Goal: Task Accomplishment & Management: Manage account settings

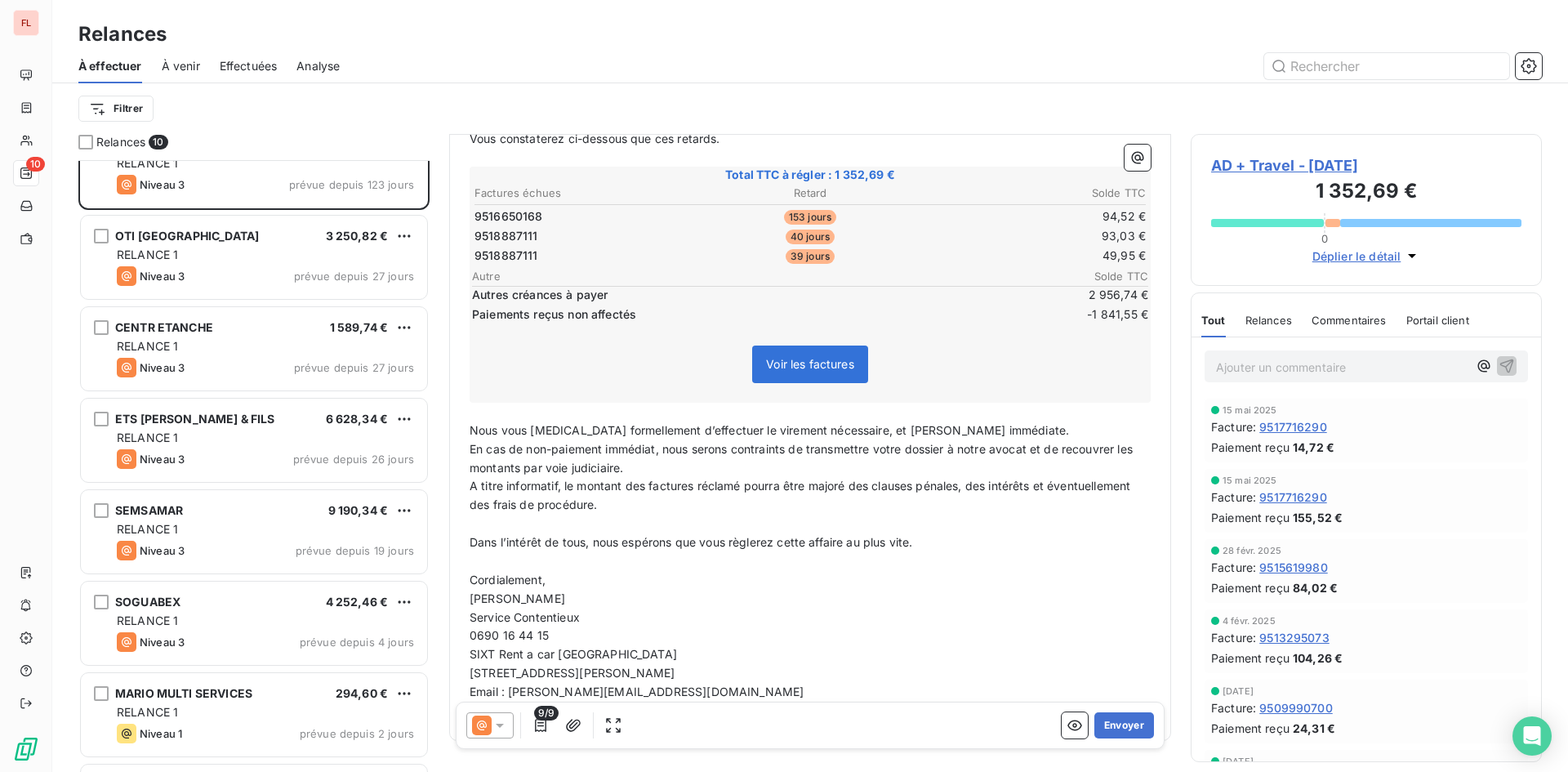
scroll to position [304, 0]
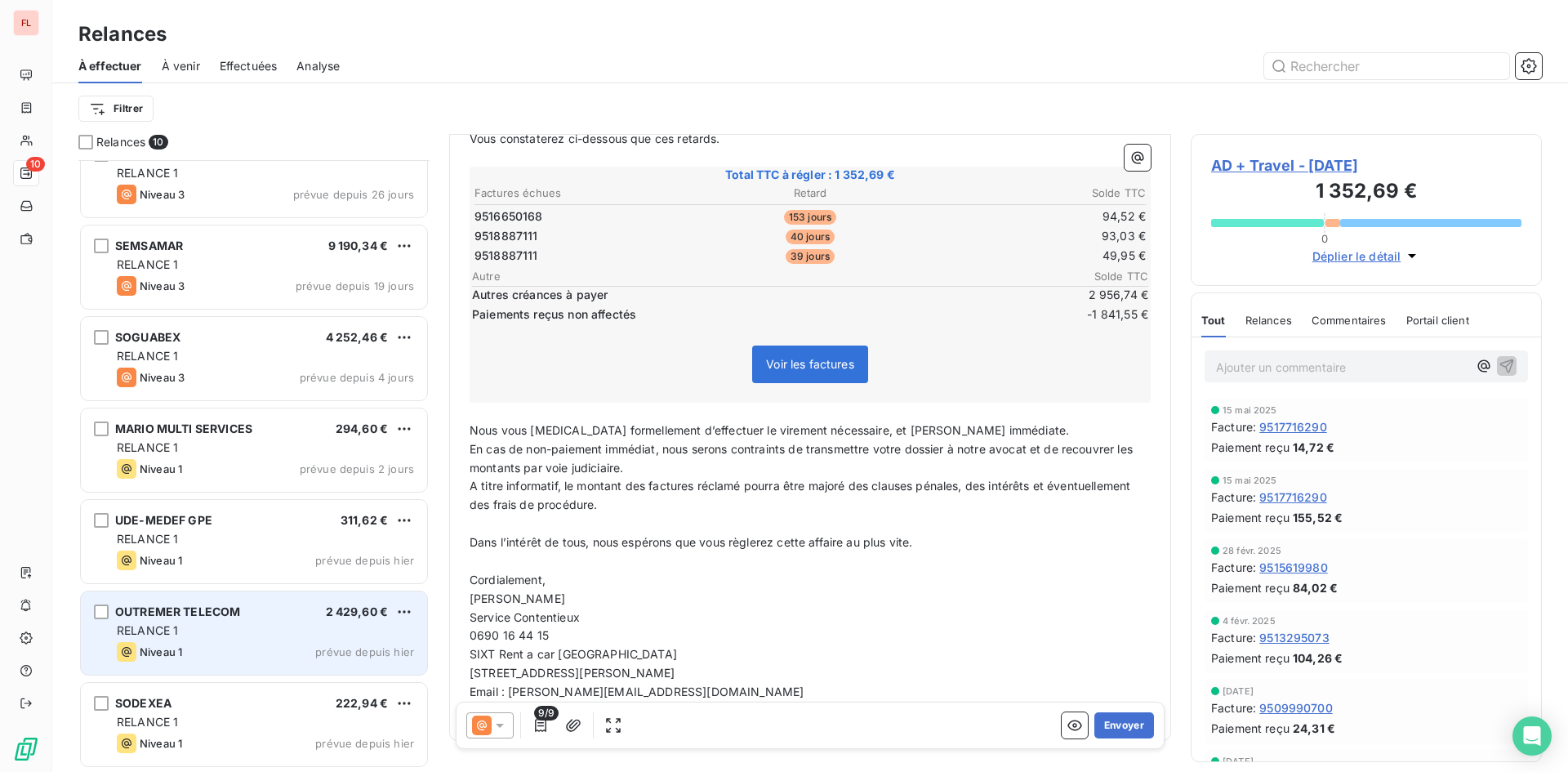
click at [341, 647] on span "prévue depuis hier" at bounding box center [364, 652] width 99 height 13
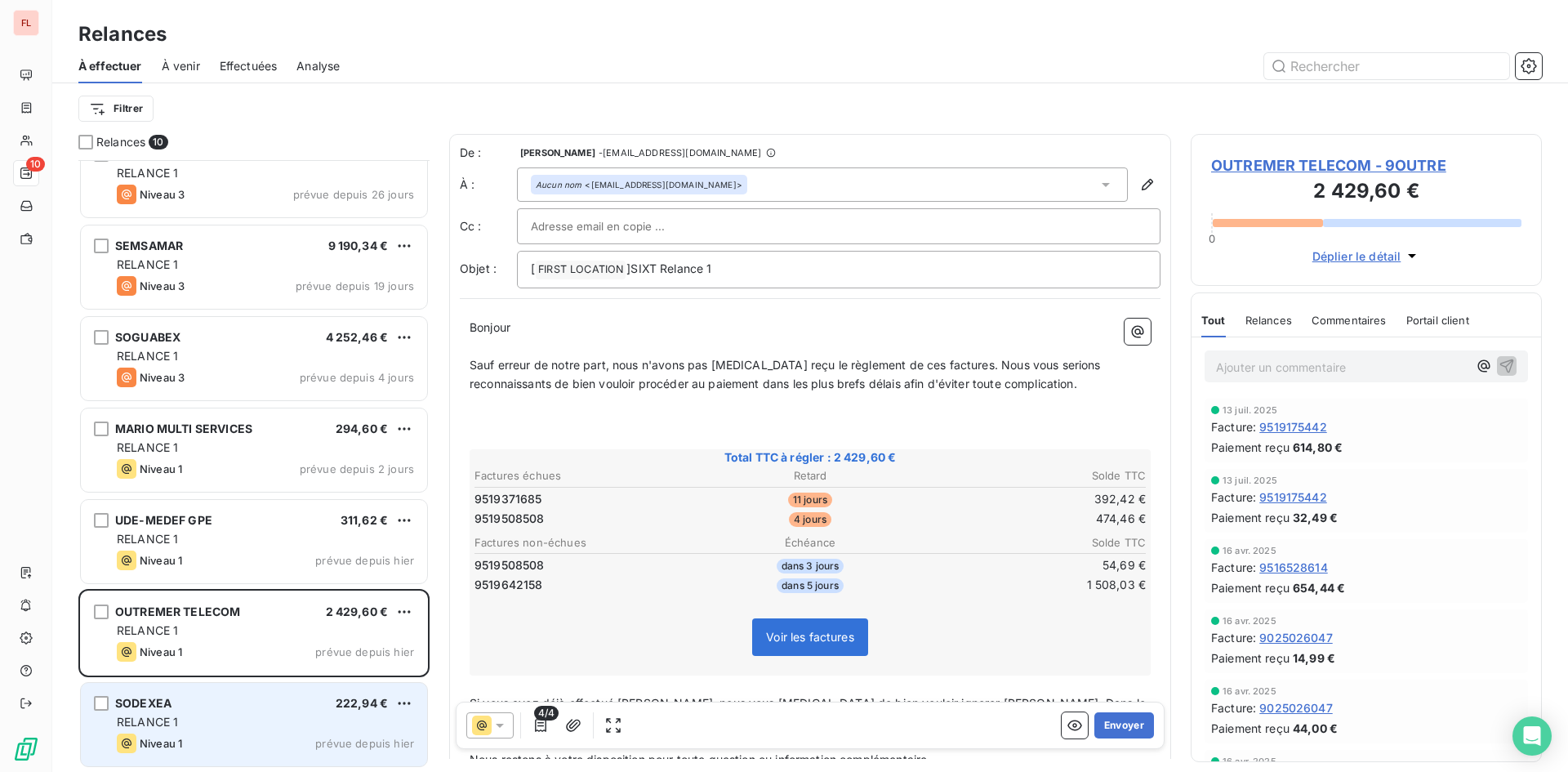
click at [311, 721] on div "RELANCE 1" at bounding box center [265, 722] width 297 height 16
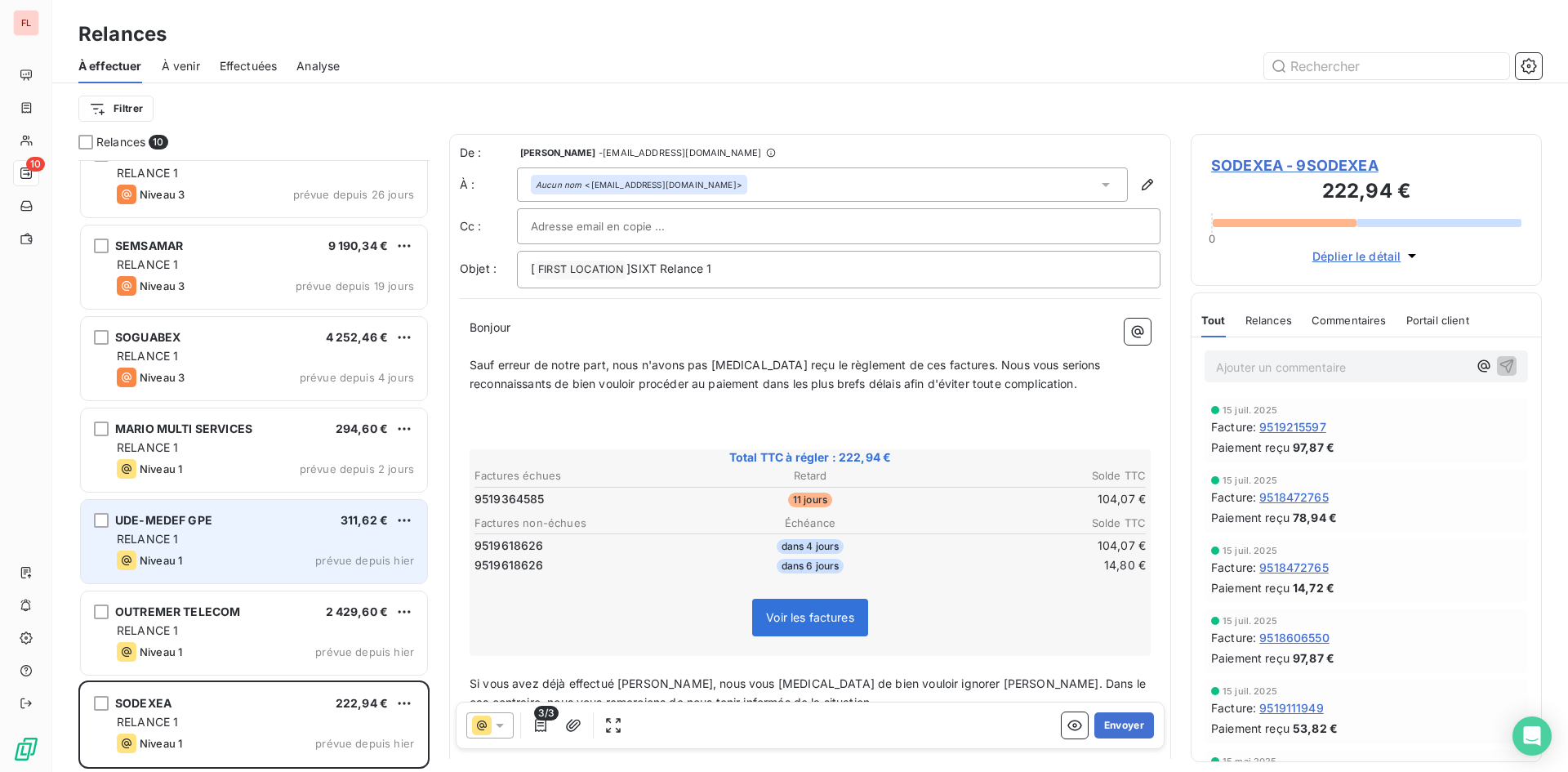
click at [306, 520] on div "UDE-MEDEF GPE 311,62 €" at bounding box center [265, 520] width 297 height 15
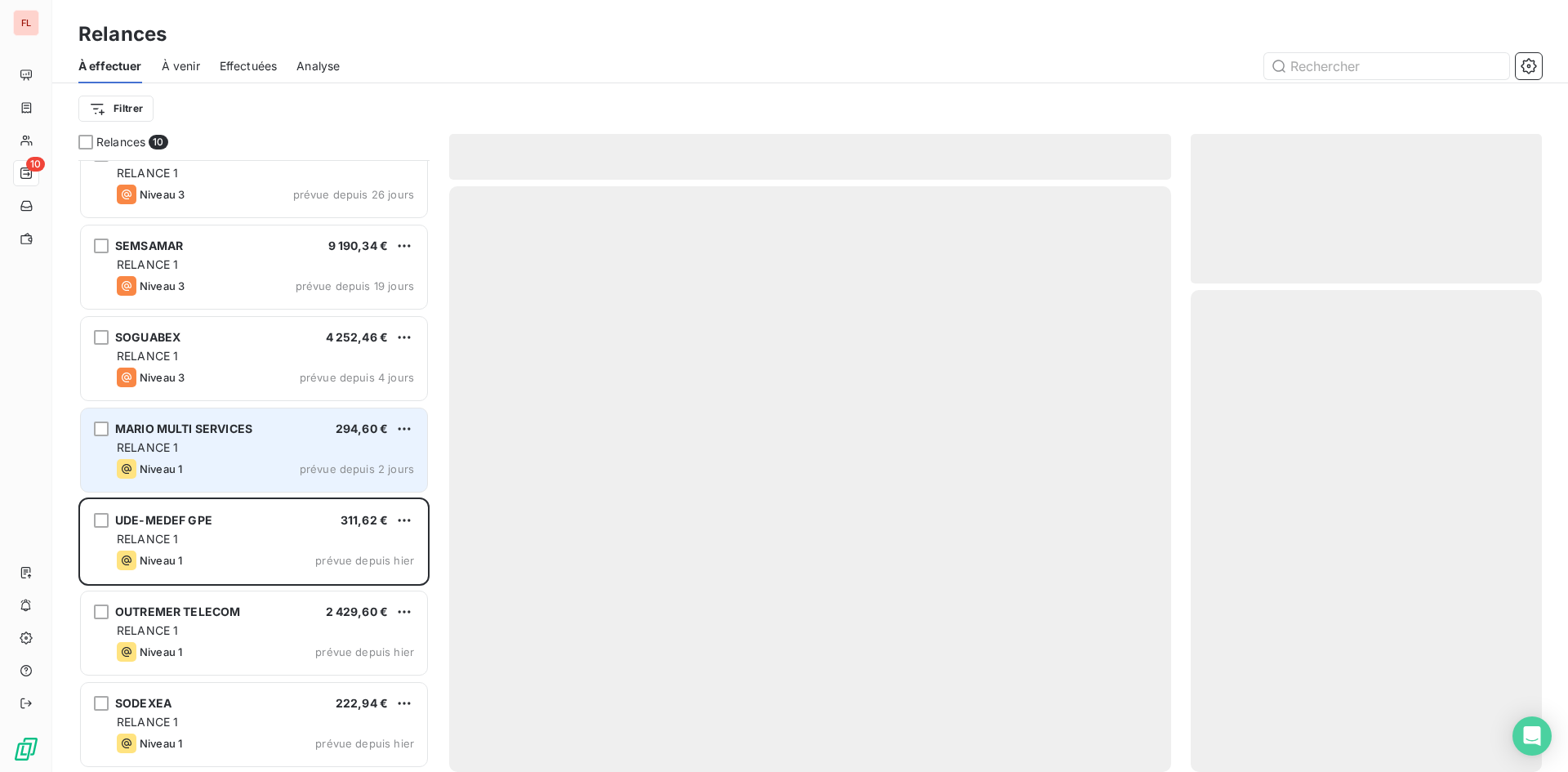
click at [292, 452] on div "RELANCE 1" at bounding box center [265, 447] width 297 height 16
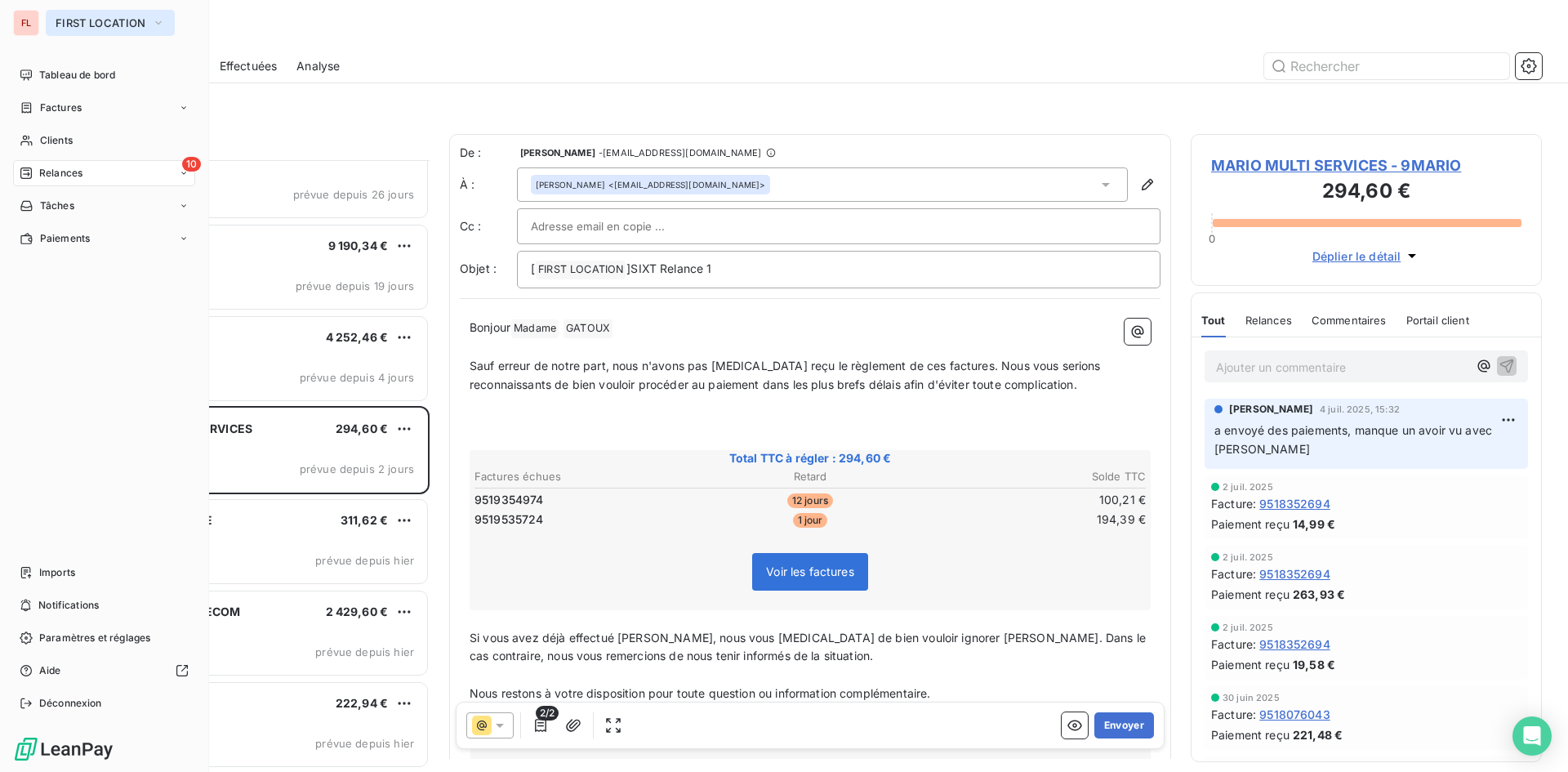
click at [166, 18] on button "FIRST LOCATION" at bounding box center [110, 22] width 129 height 26
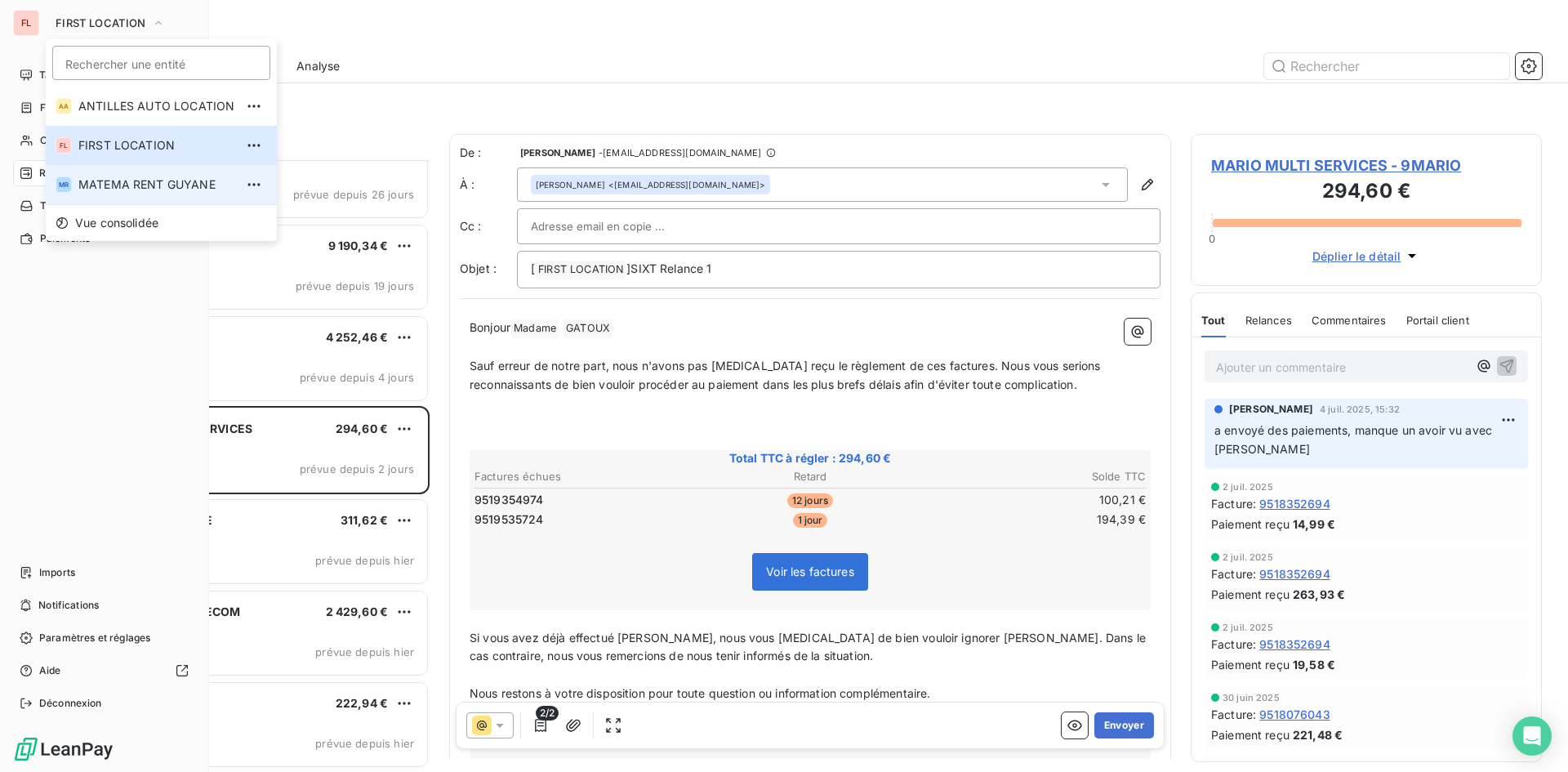
click at [142, 184] on span "MATEMA RENT GUYANE" at bounding box center [156, 185] width 156 height 16
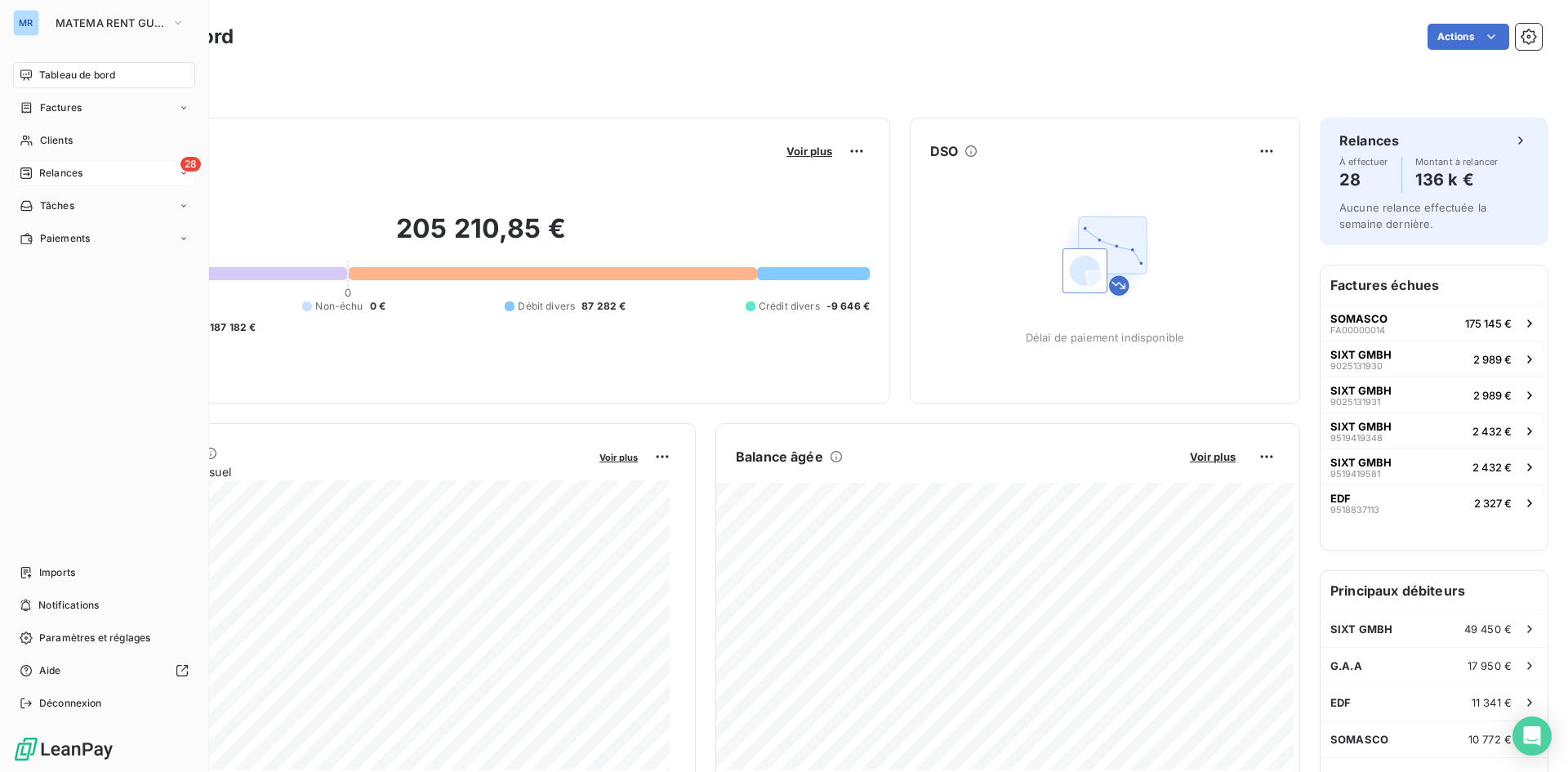
click at [35, 173] on div "Relances" at bounding box center [51, 173] width 63 height 15
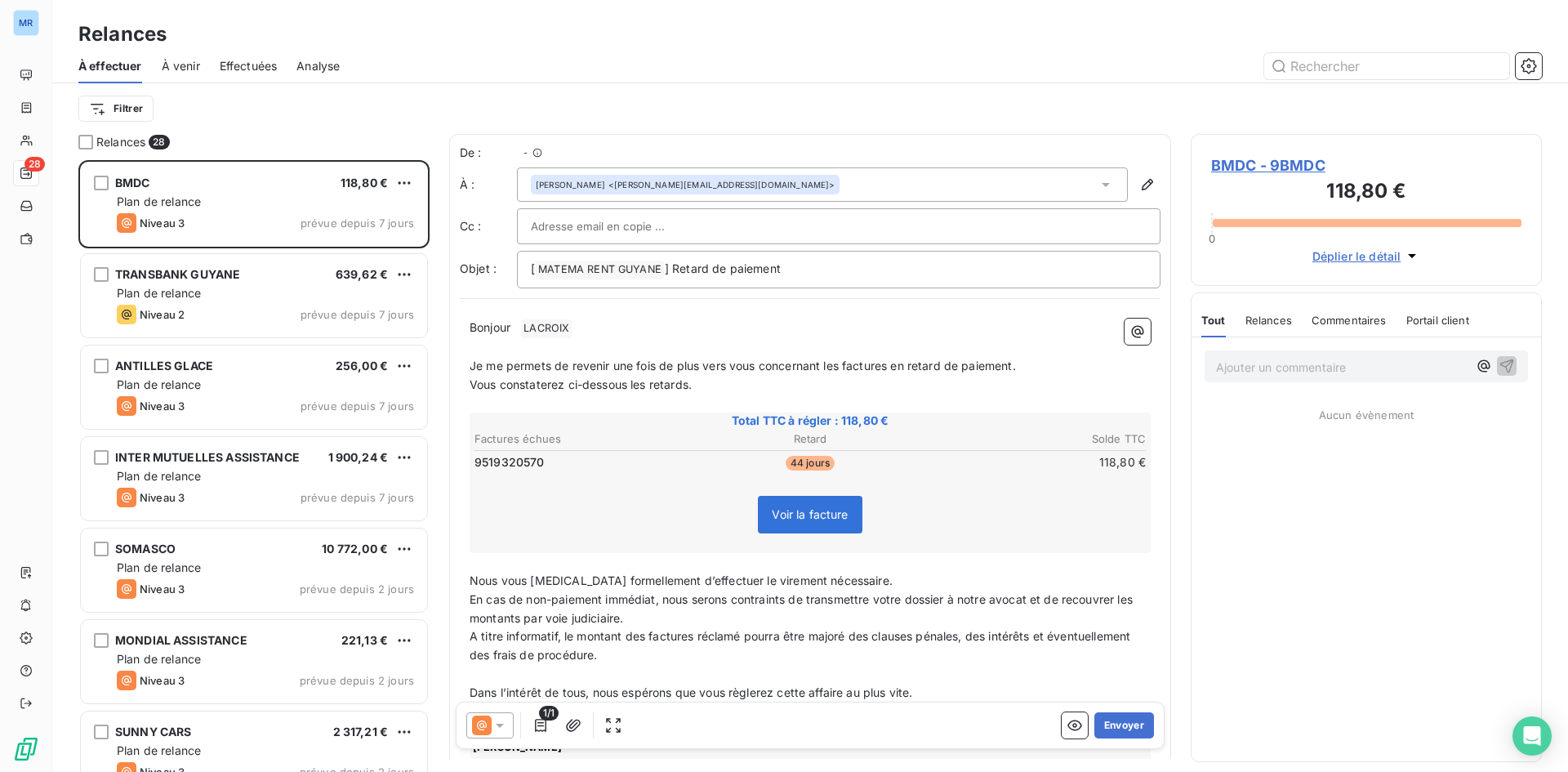
scroll to position [599, 339]
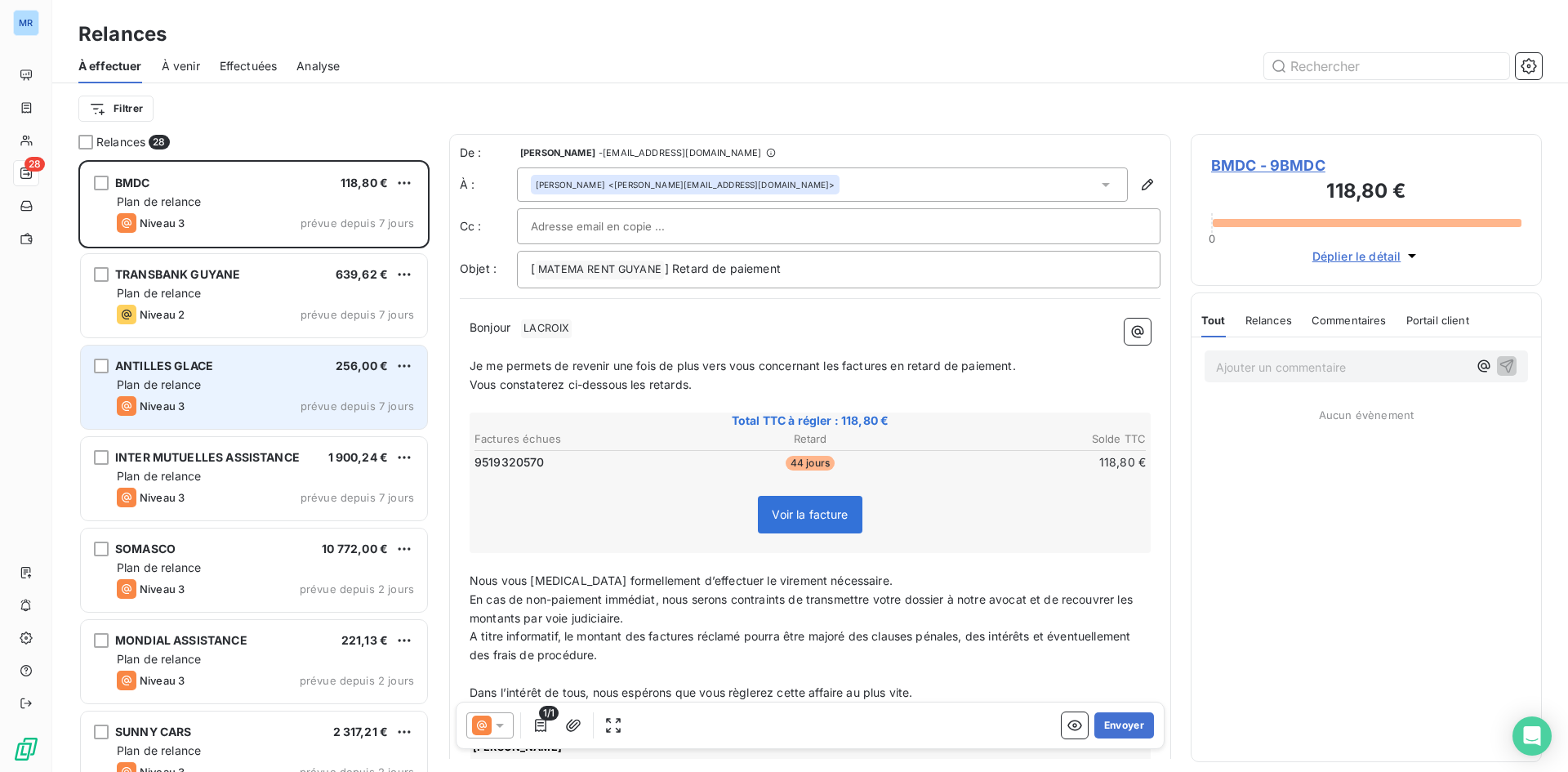
click at [326, 403] on span "prévue depuis 7 jours" at bounding box center [357, 405] width 113 height 13
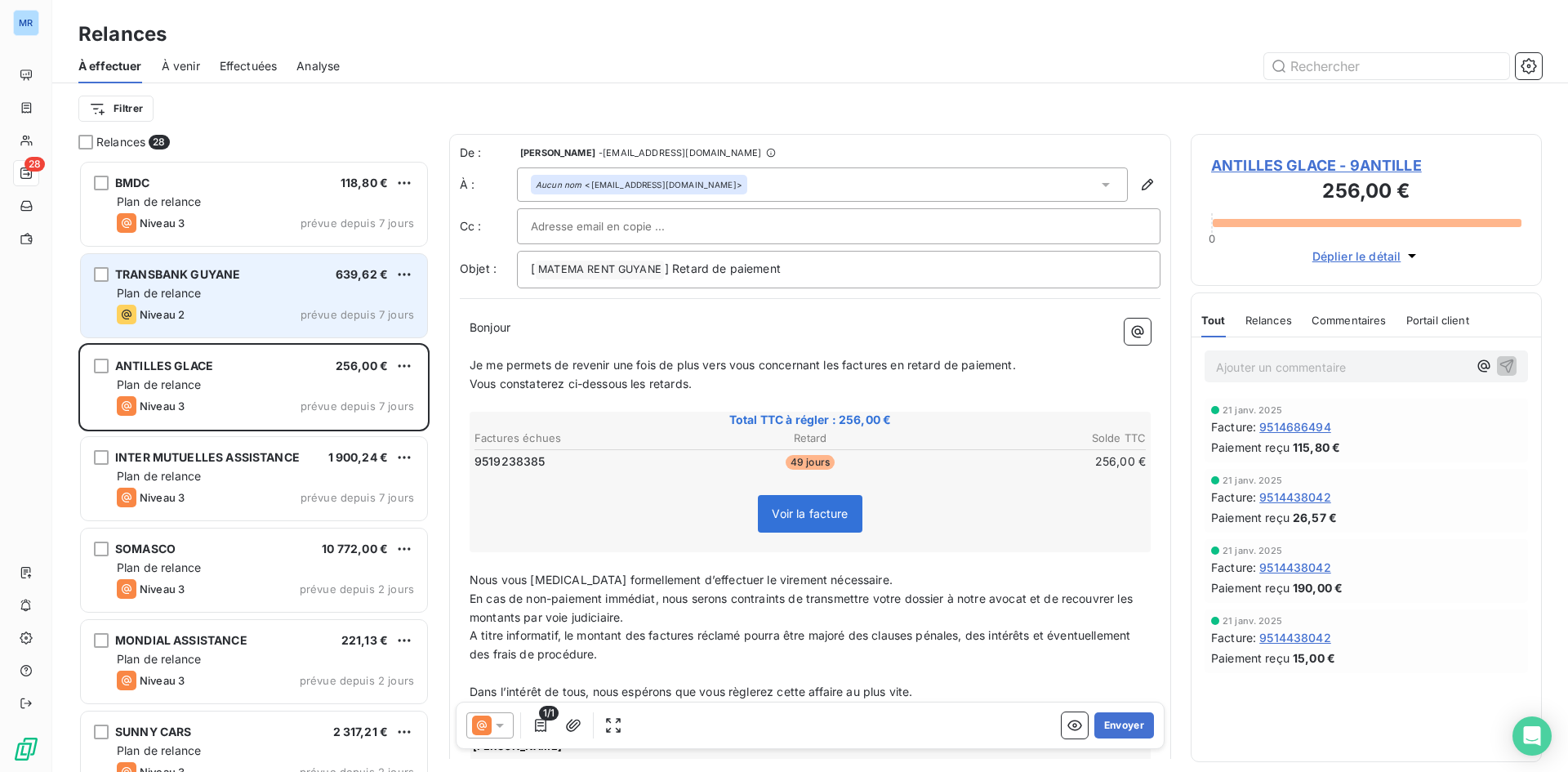
click at [336, 318] on span "prévue depuis 7 jours" at bounding box center [357, 314] width 113 height 13
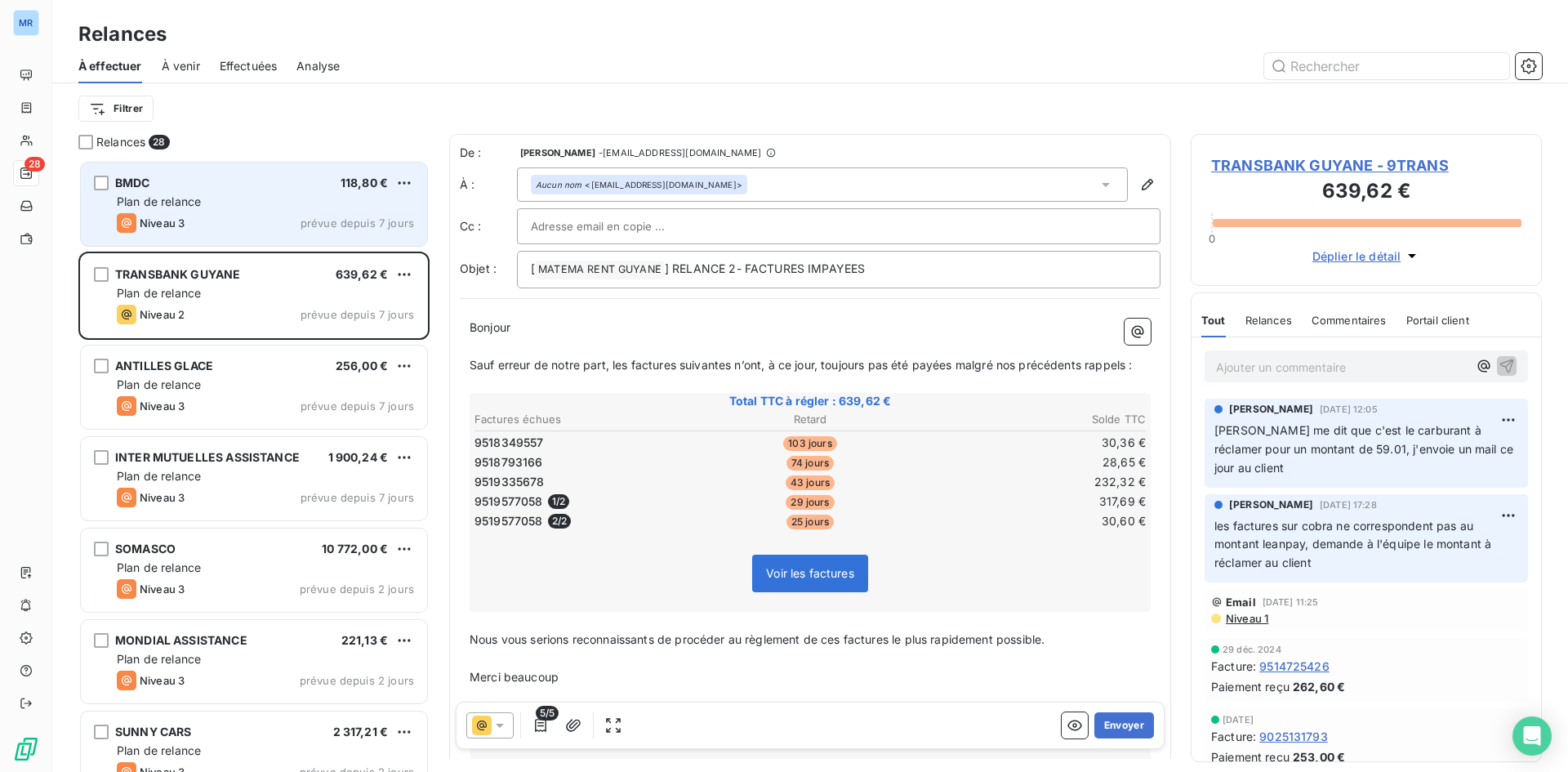
click at [346, 219] on span "prévue depuis 7 jours" at bounding box center [357, 222] width 113 height 13
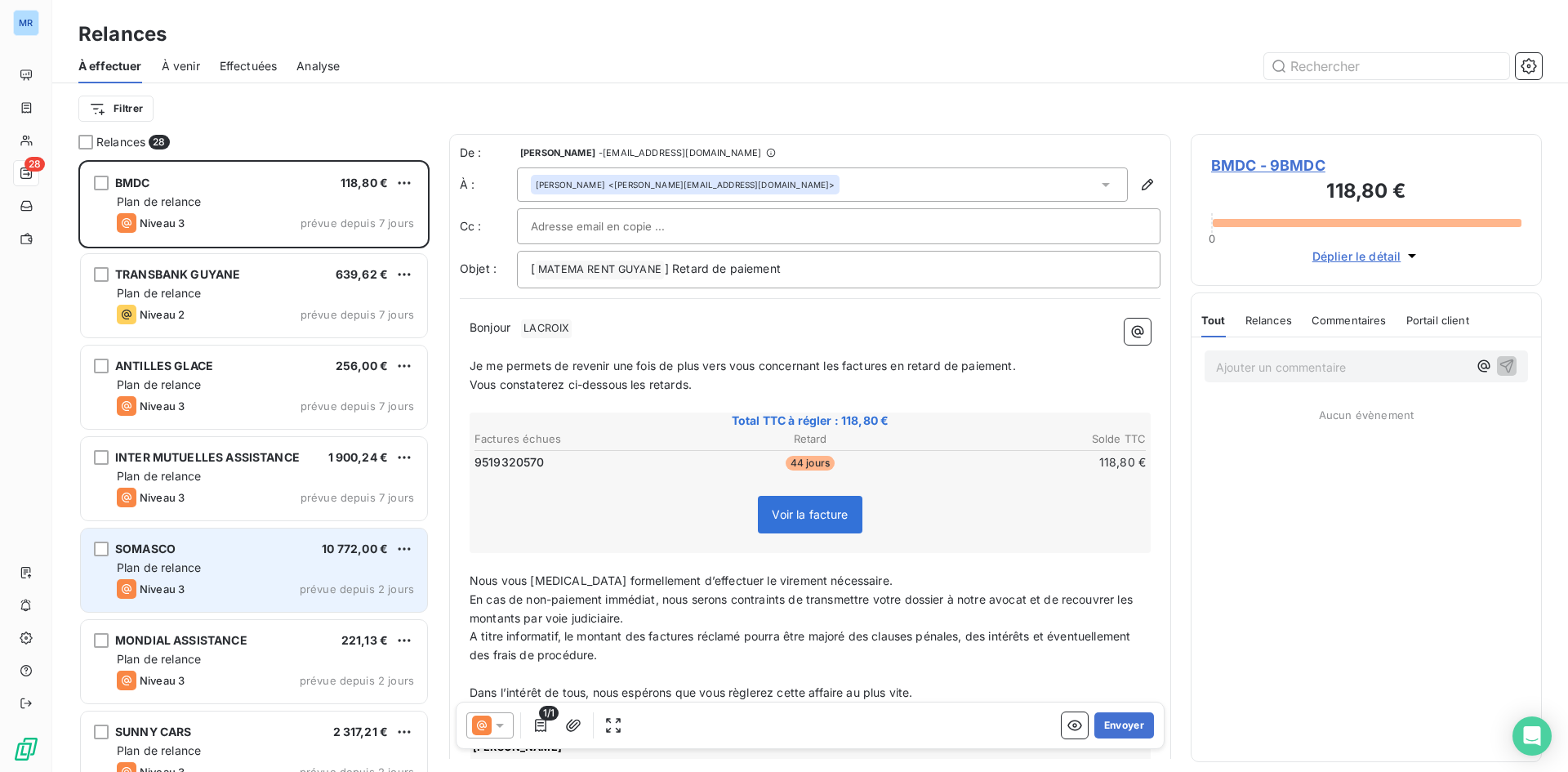
click at [386, 593] on span "prévue depuis 2 jours" at bounding box center [356, 588] width 114 height 13
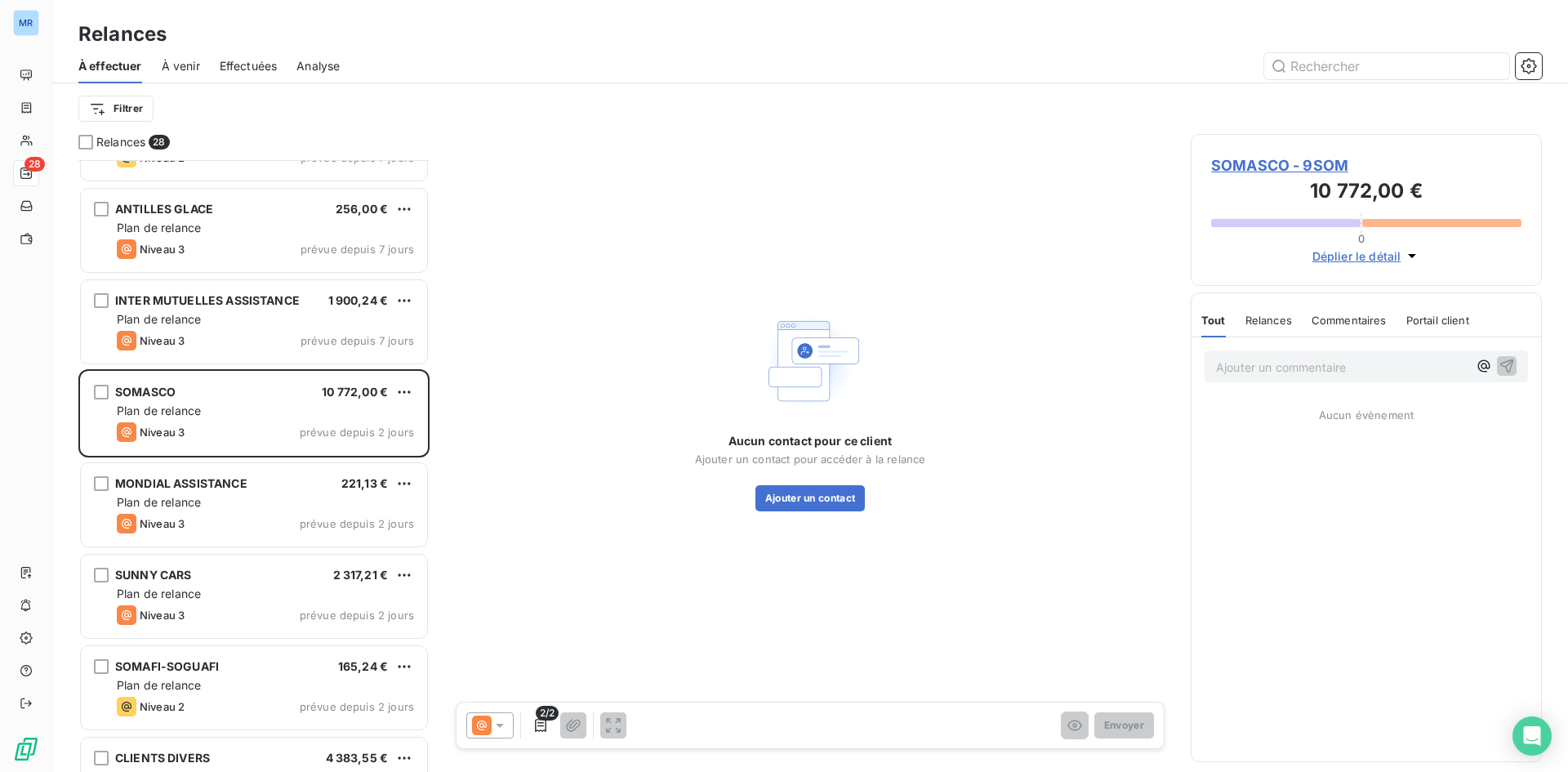
scroll to position [164, 0]
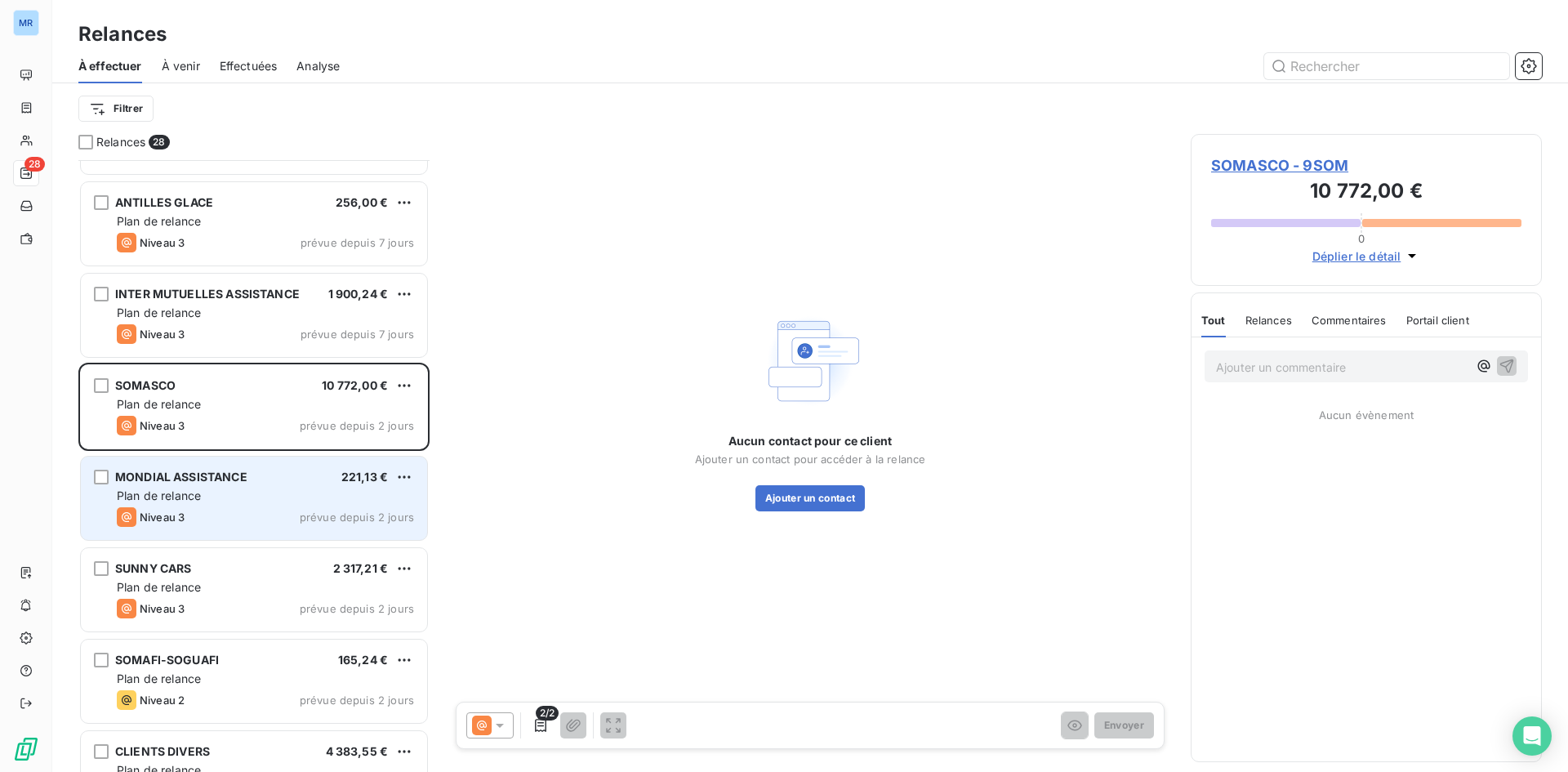
click at [360, 509] on div "Niveau 3 prévue depuis 2 jours" at bounding box center [265, 517] width 297 height 20
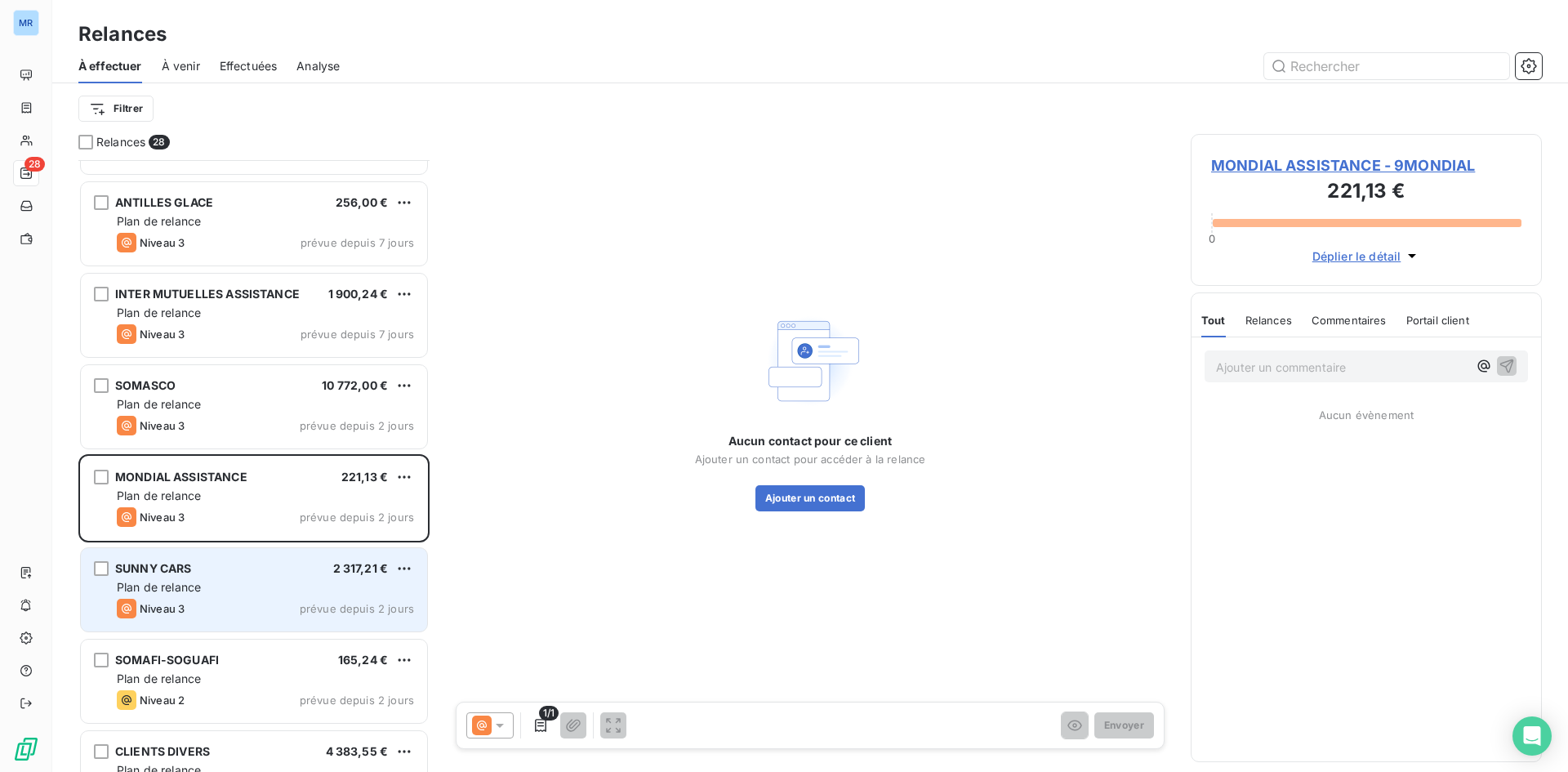
click at [357, 581] on div "Plan de relance" at bounding box center [265, 587] width 297 height 16
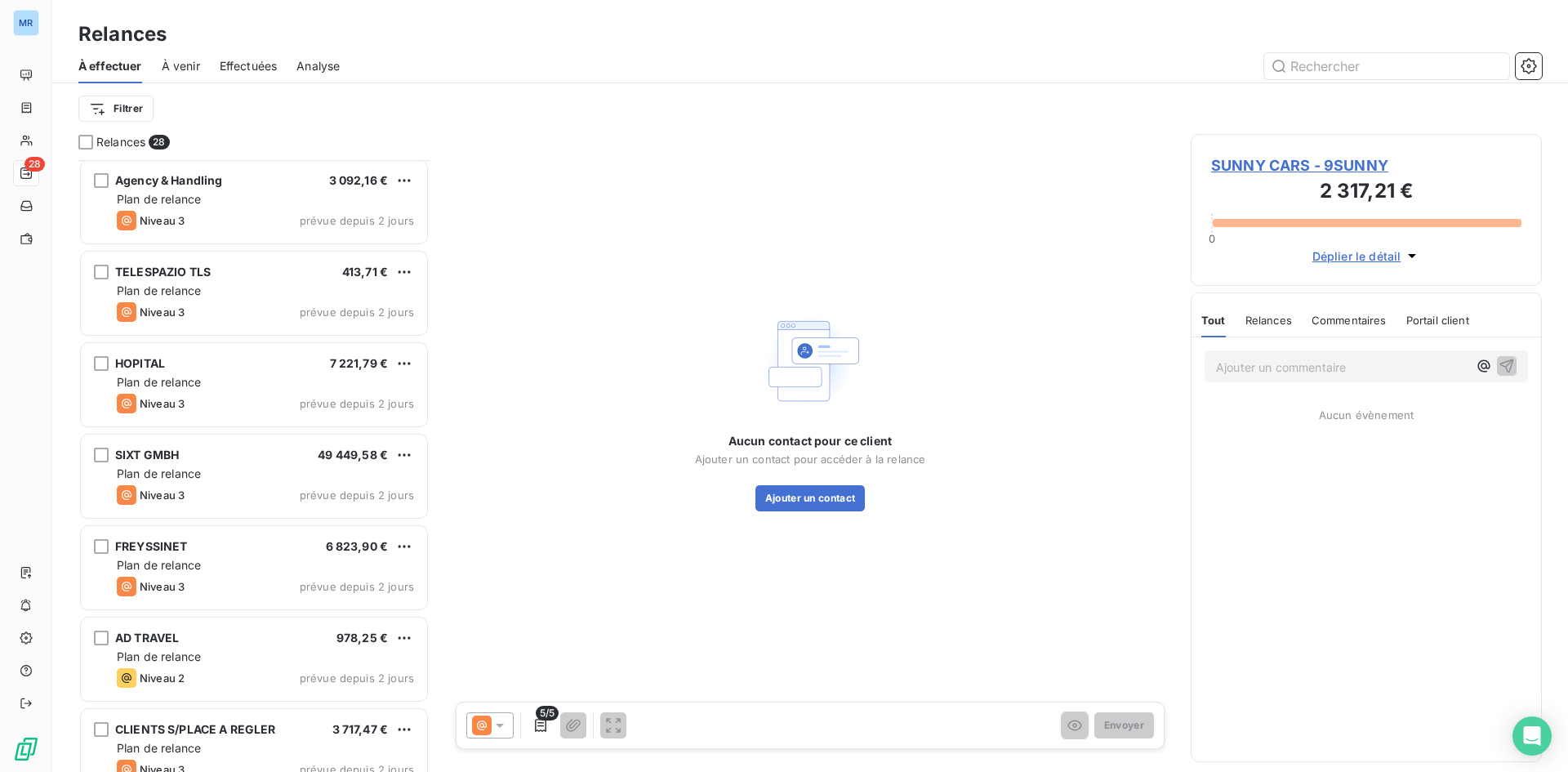
scroll to position [1145, 0]
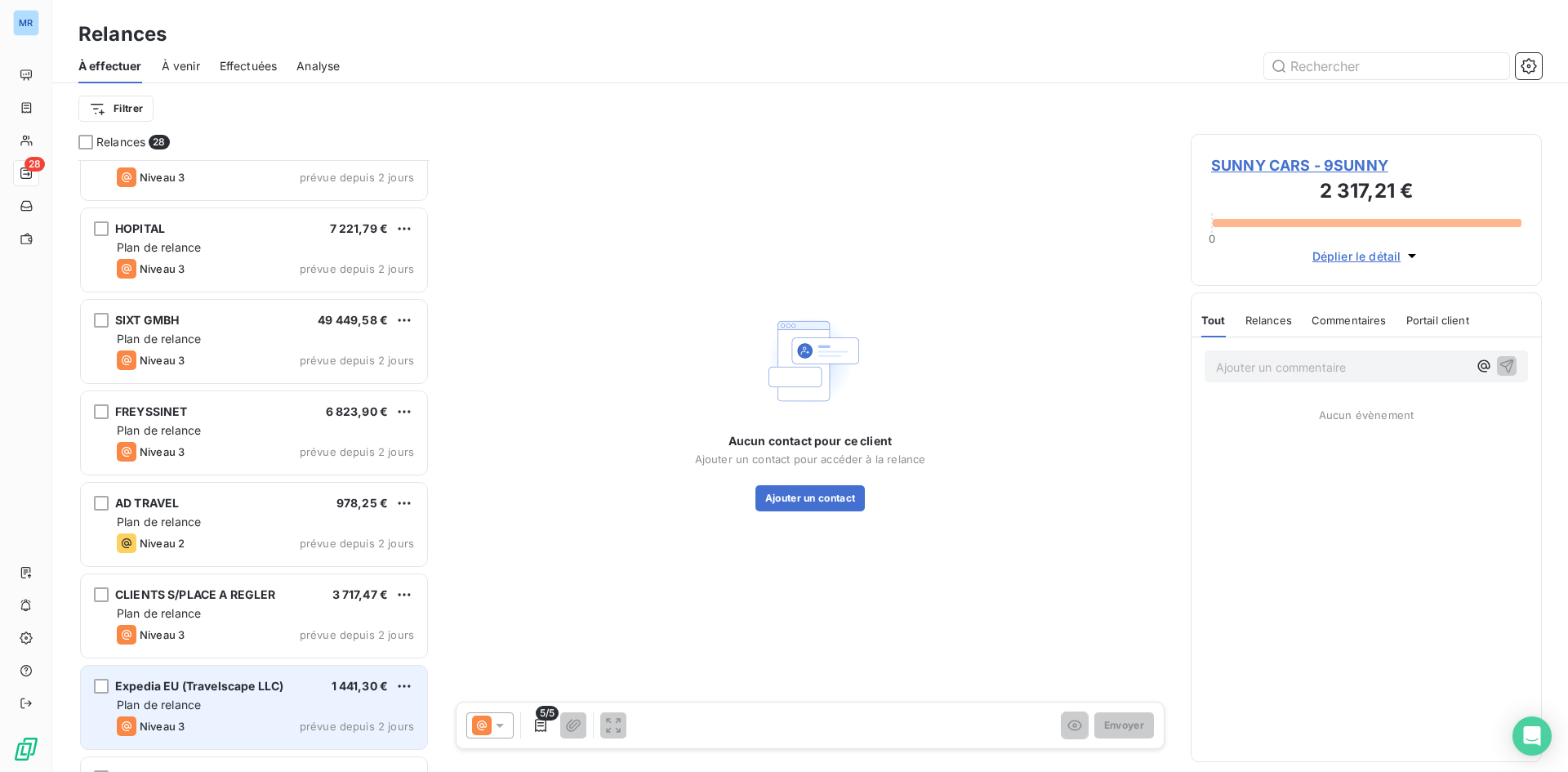
click at [374, 705] on div "Plan de relance" at bounding box center [265, 705] width 297 height 16
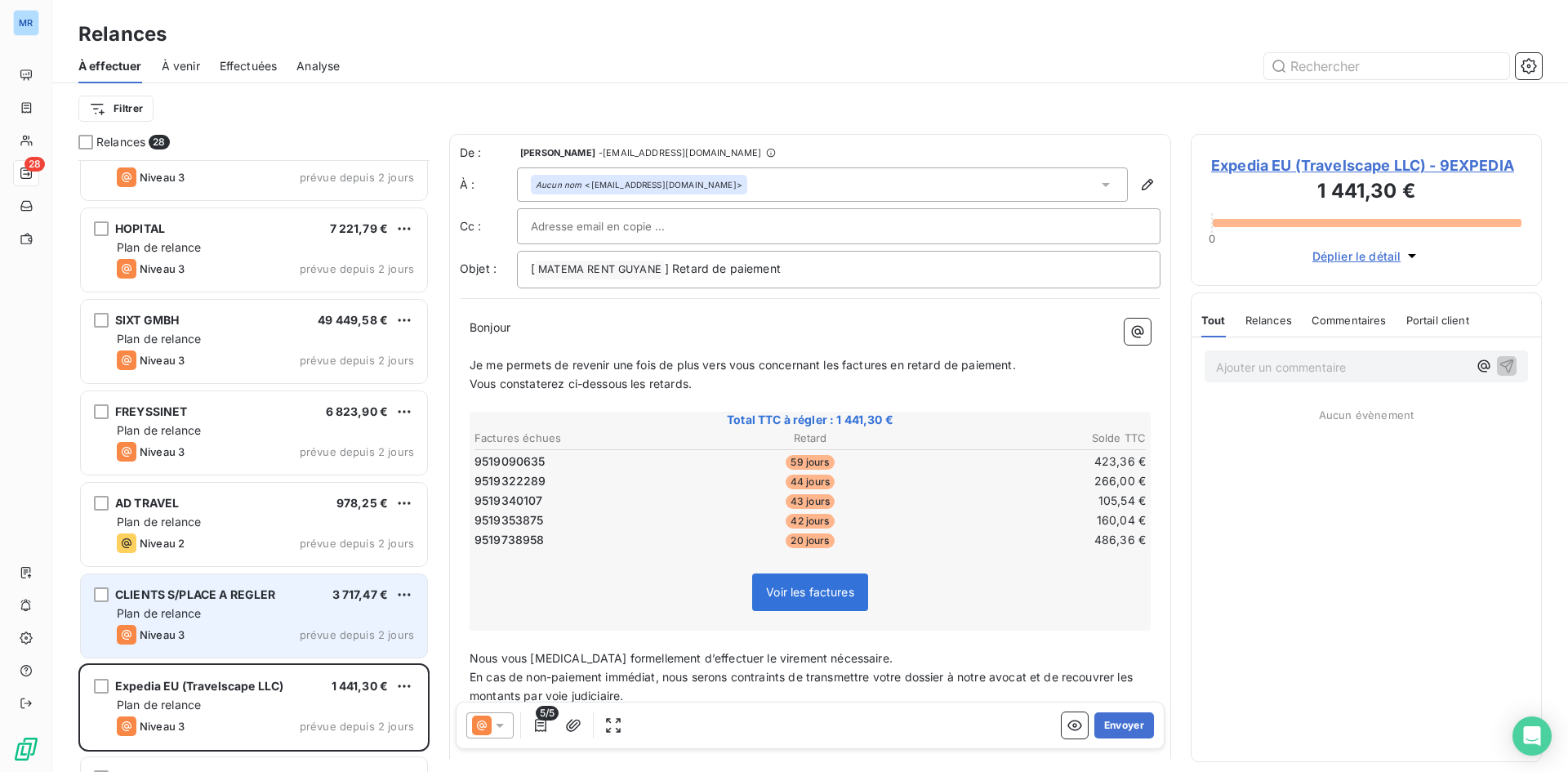
click at [357, 624] on div "CLIENTS S/PLACE A REGLER 3 717,47 € Plan de relance Niveau 3 prévue depuis 2 jo…" at bounding box center [253, 616] width 346 height 83
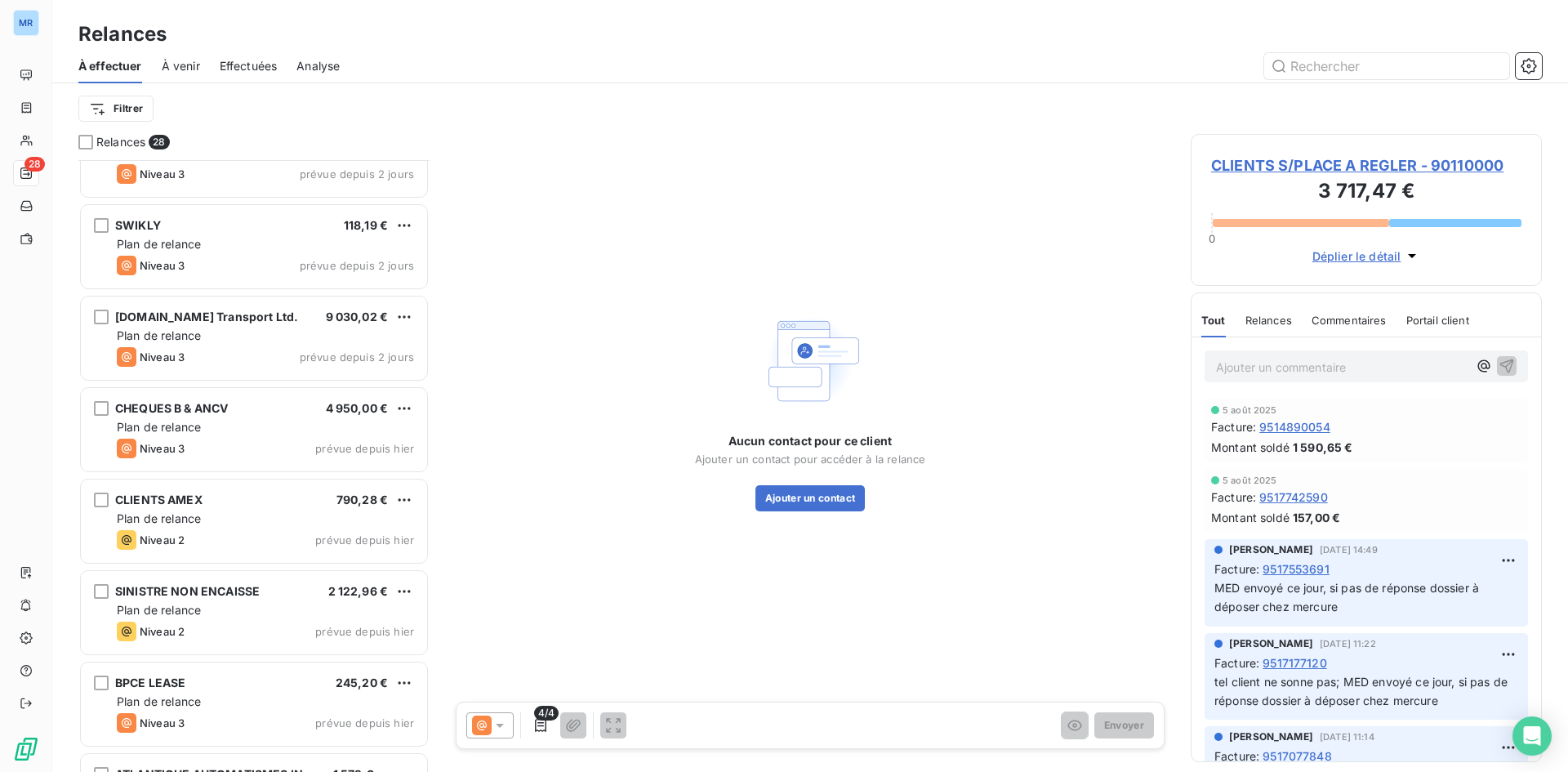
scroll to position [1951, 0]
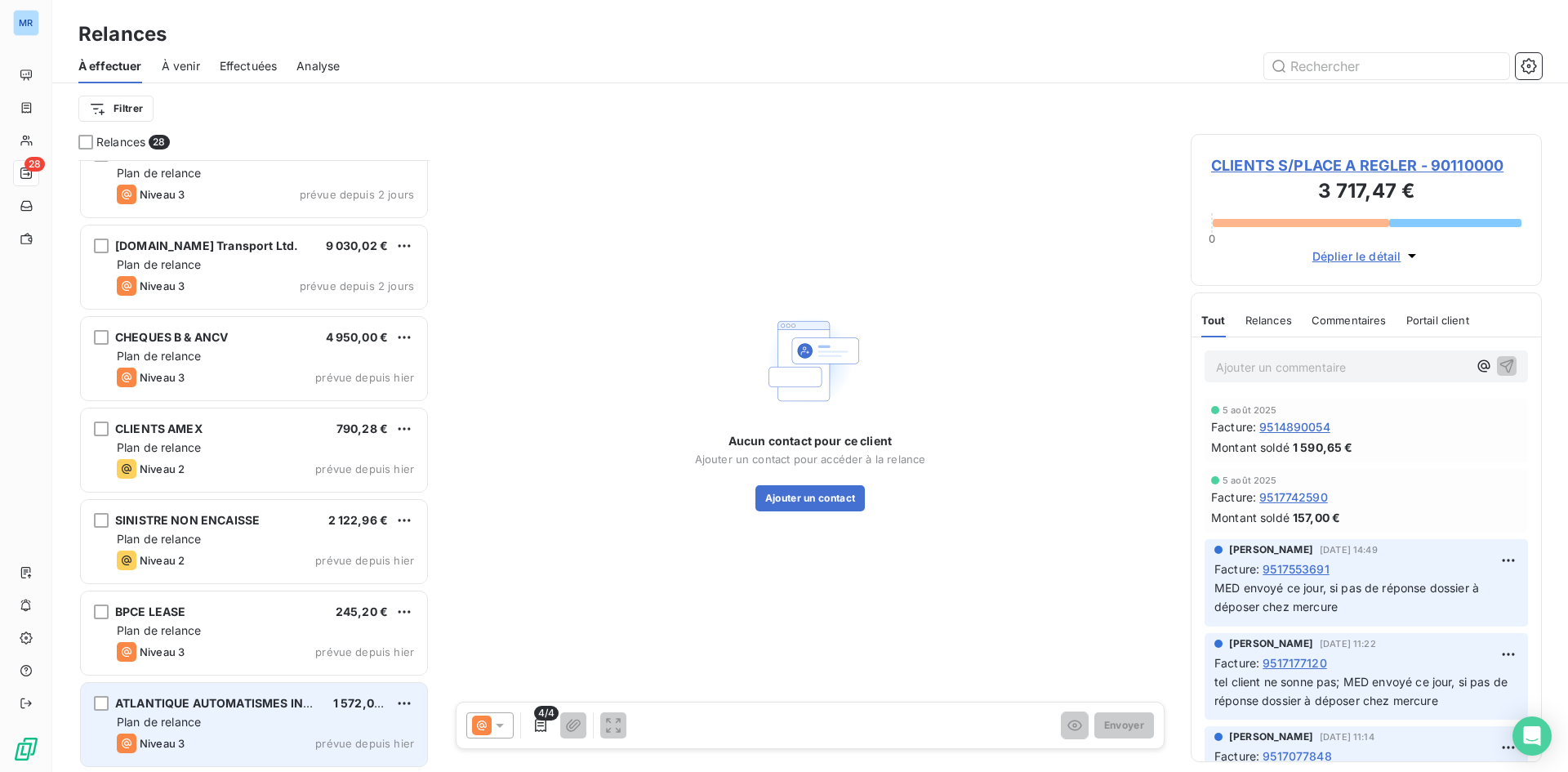
click at [364, 740] on span "prévue depuis hier" at bounding box center [364, 743] width 99 height 13
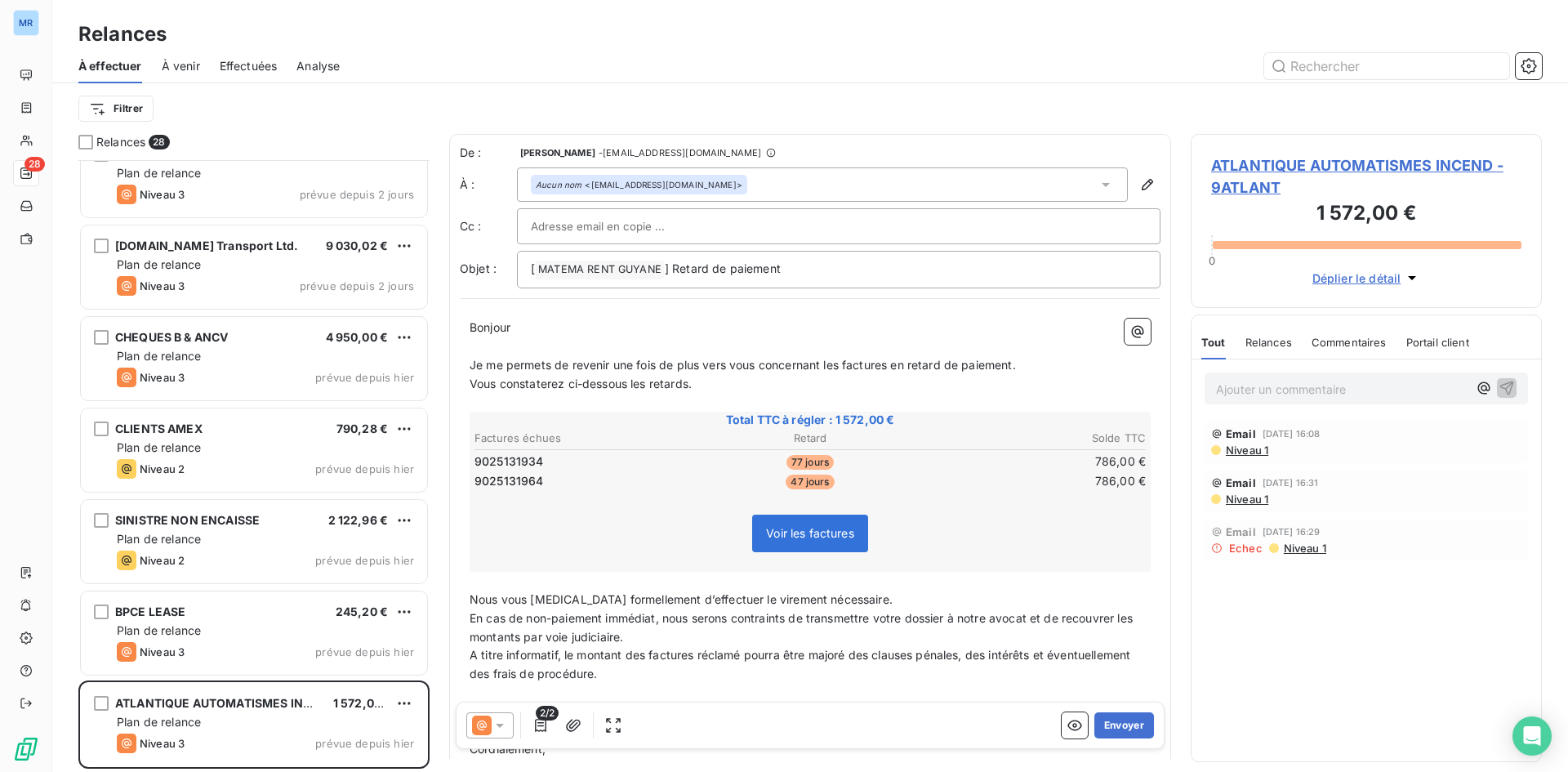
click at [1242, 450] on span "Niveau 1" at bounding box center [1245, 450] width 44 height 13
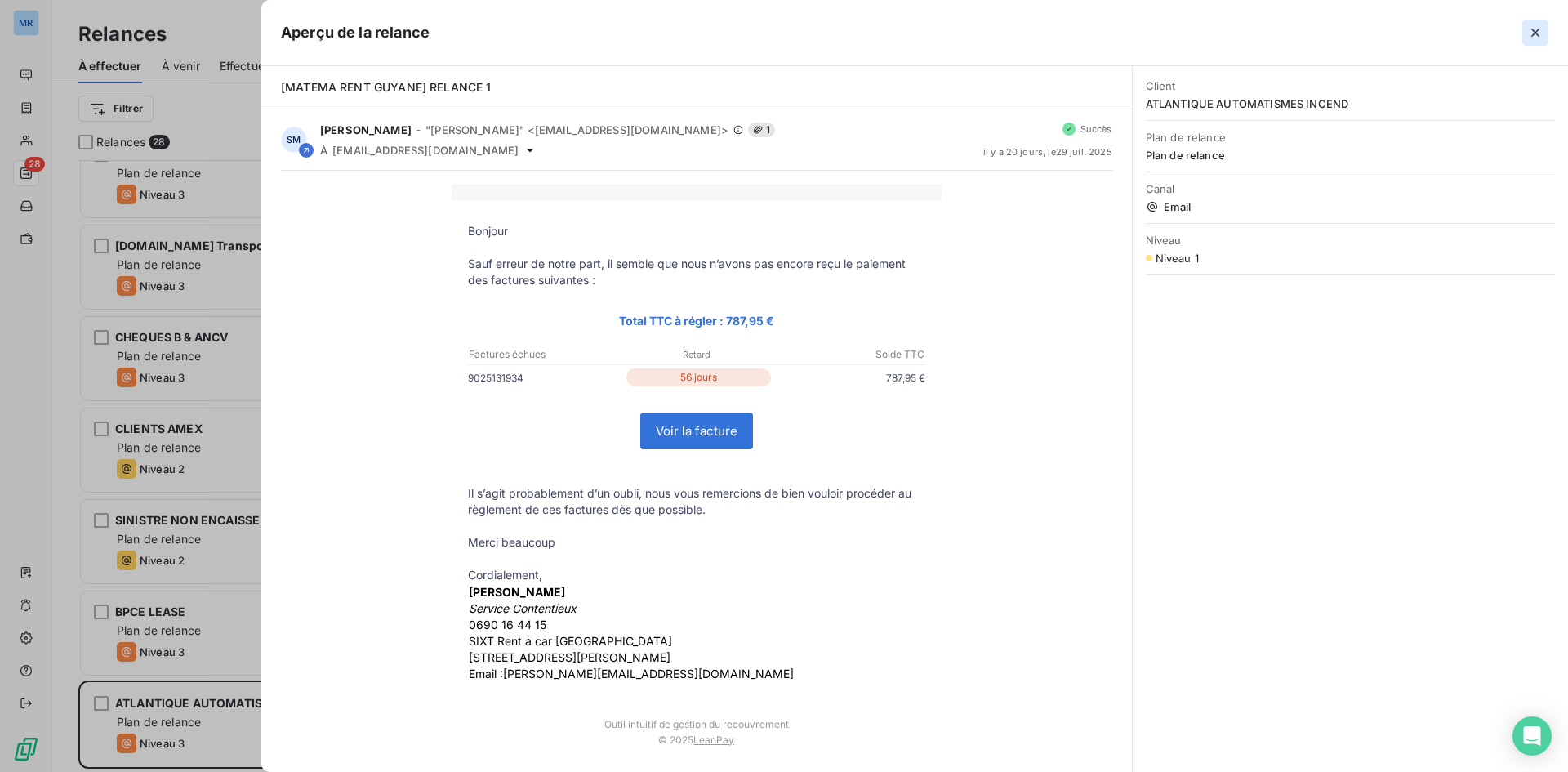
click at [1537, 30] on icon "button" at bounding box center [1535, 33] width 9 height 9
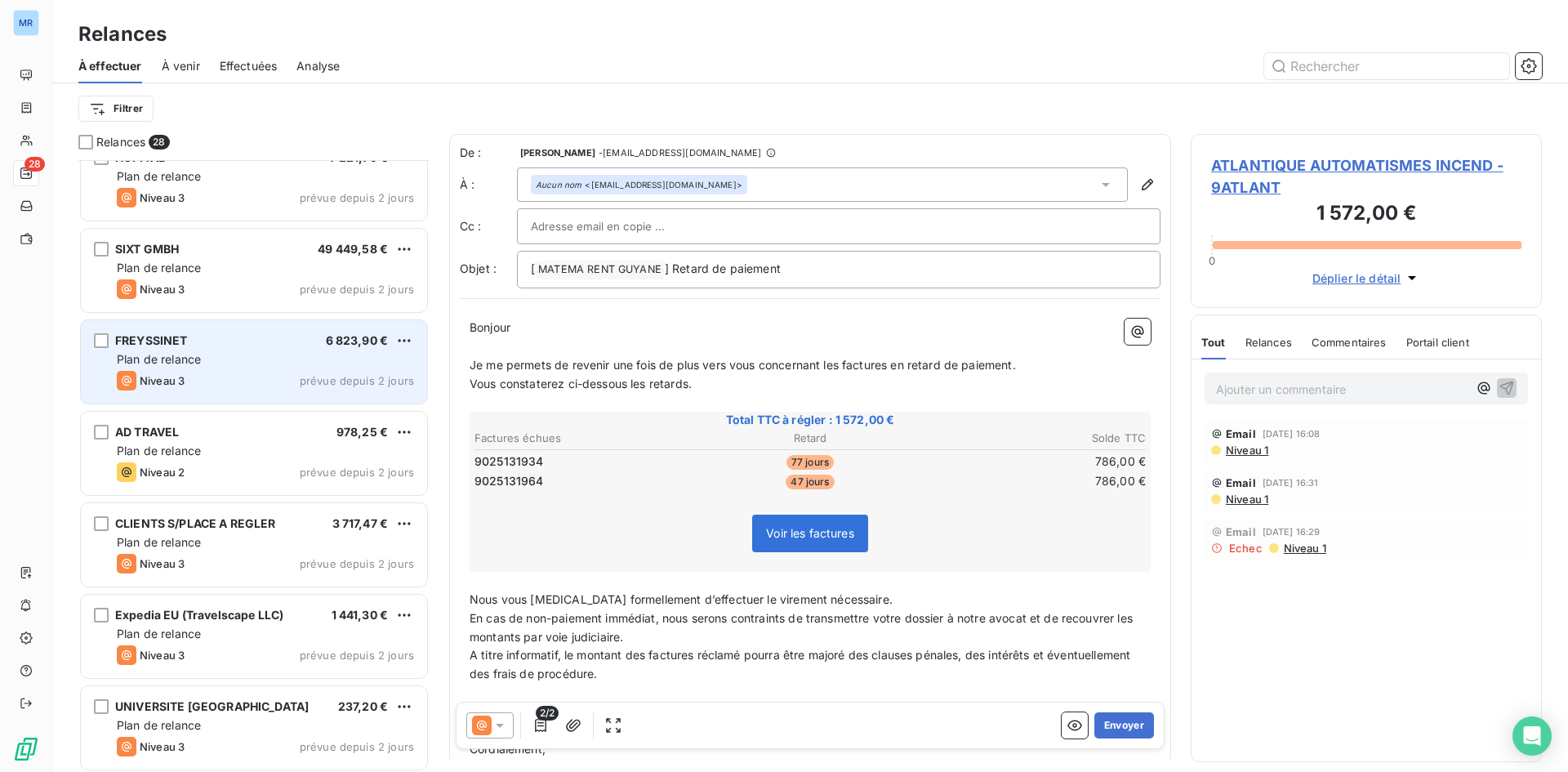
click at [297, 359] on div "Plan de relance" at bounding box center [265, 359] width 297 height 16
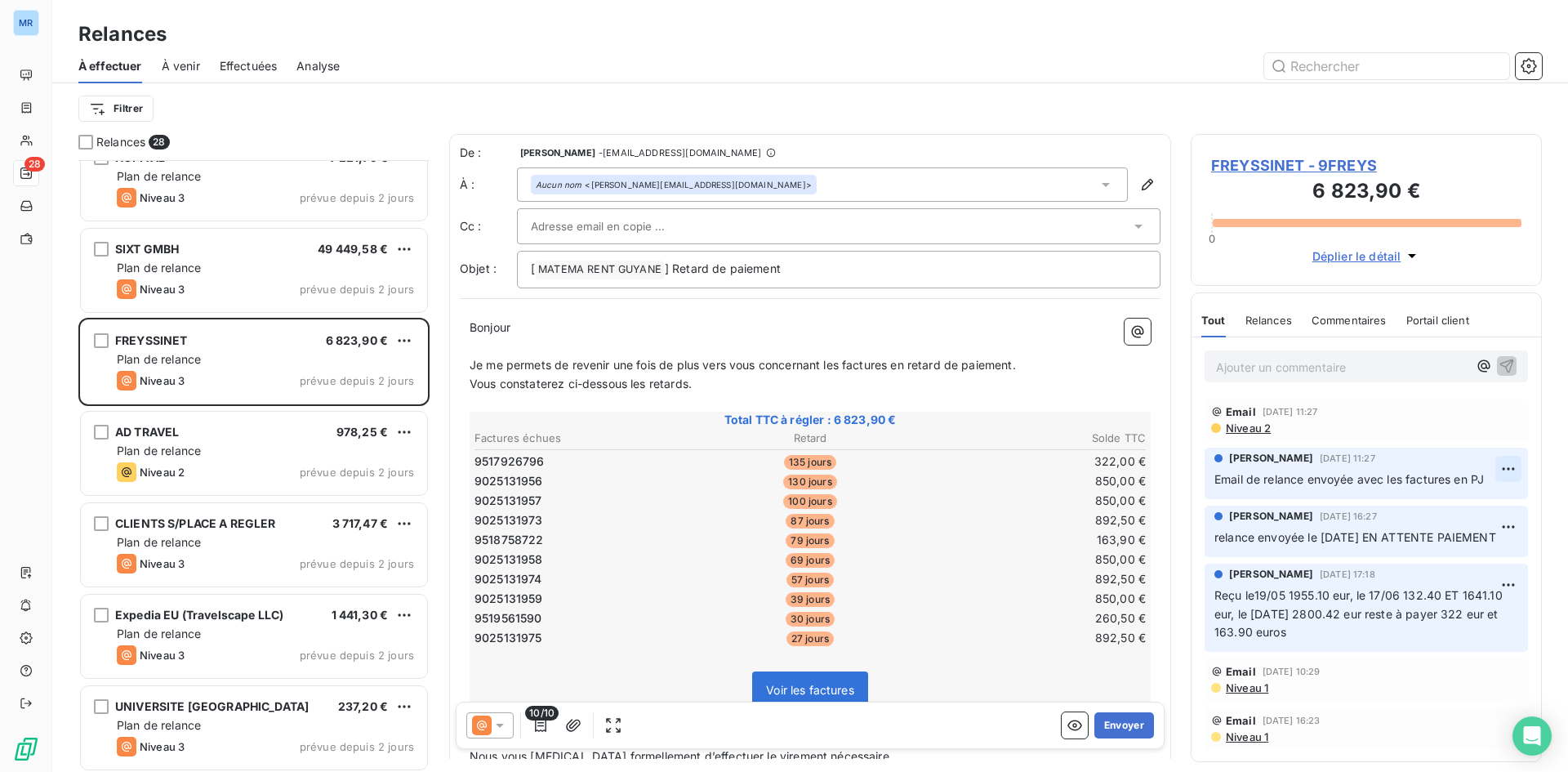
click at [1498, 470] on html "MR 28 Relances À effectuer À venir Effectuées Analyse Filtrer Relances 28 INTER…" at bounding box center [784, 386] width 1568 height 772
click at [1498, 464] on html "MR 28 Relances À effectuer À venir Effectuées Analyse Filtrer Relances 28 INTER…" at bounding box center [784, 386] width 1568 height 772
click at [1438, 462] on html "MR 28 Relances À effectuer À venir Effectuées Analyse Filtrer Relances 28 INTER…" at bounding box center [784, 386] width 1568 height 772
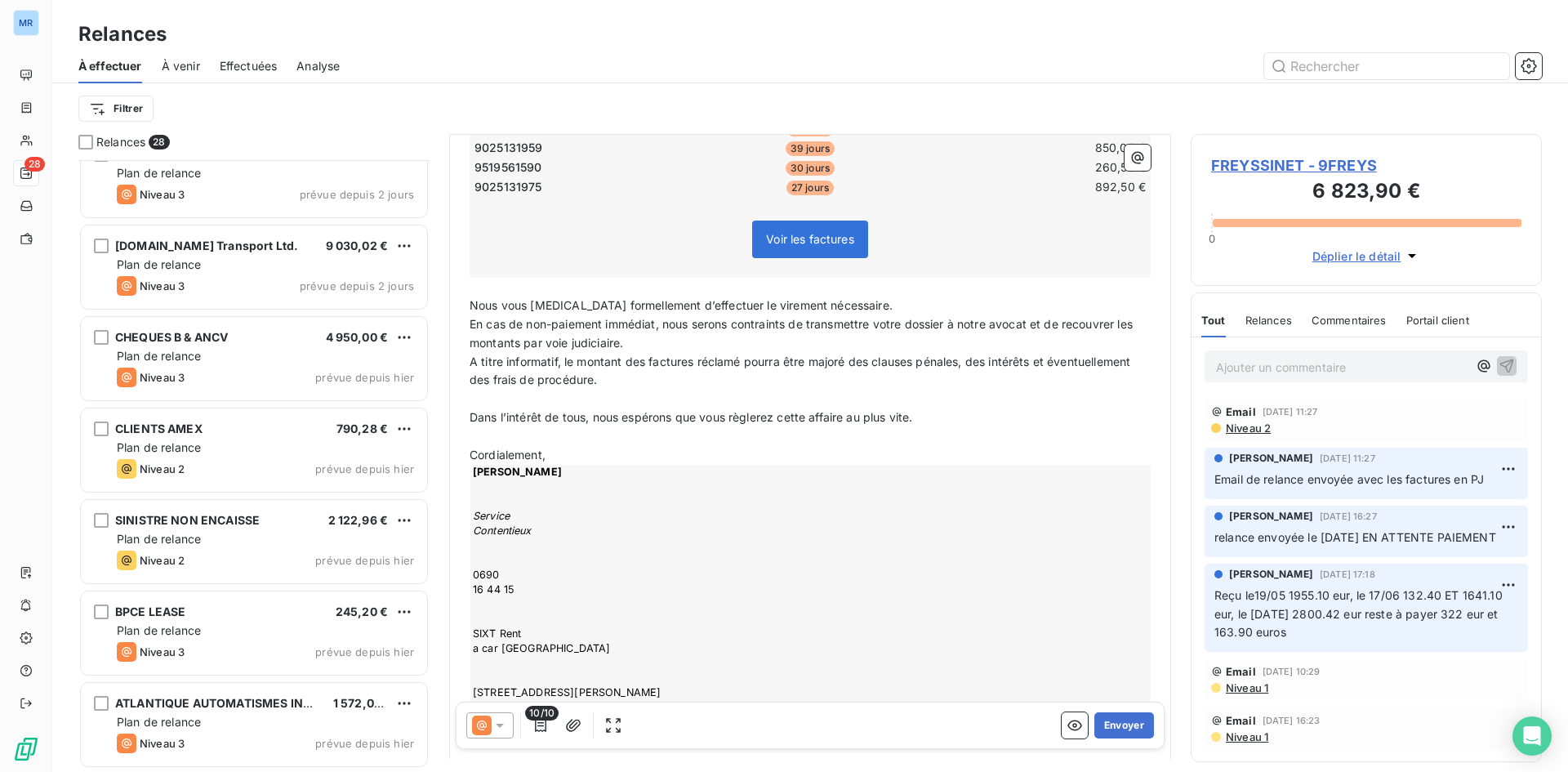
scroll to position [568, 0]
